Goal: Browse casually

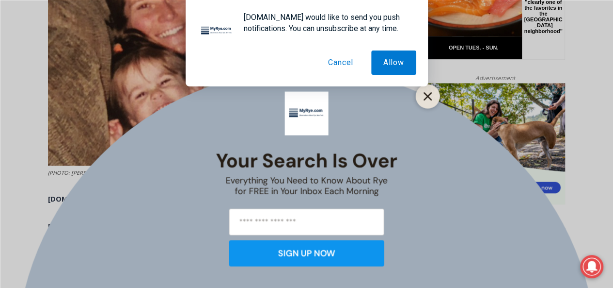
click at [427, 94] on icon "Close" at bounding box center [428, 96] width 9 height 9
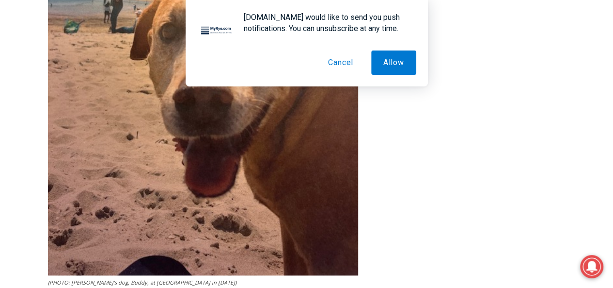
scroll to position [2357, 0]
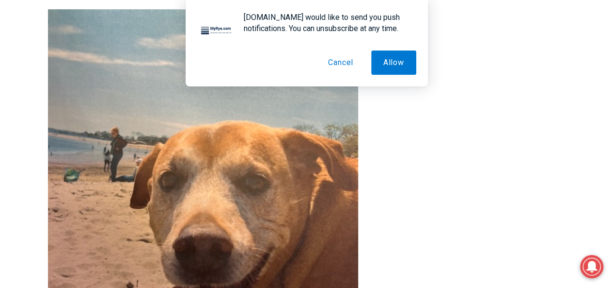
scroll to position [2211, 0]
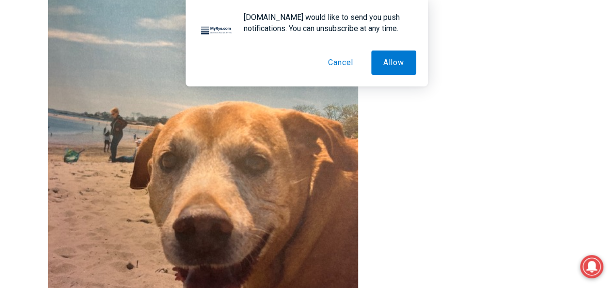
click at [339, 61] on button "Cancel" at bounding box center [340, 62] width 49 height 24
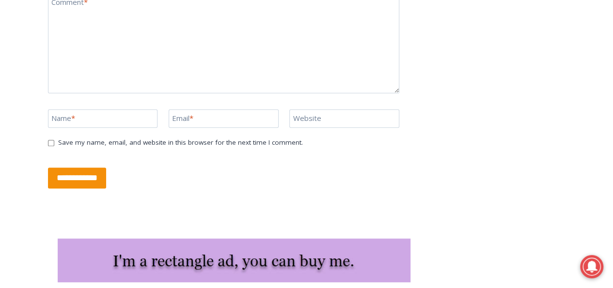
scroll to position [4043, 0]
